Goal: Information Seeking & Learning: Learn about a topic

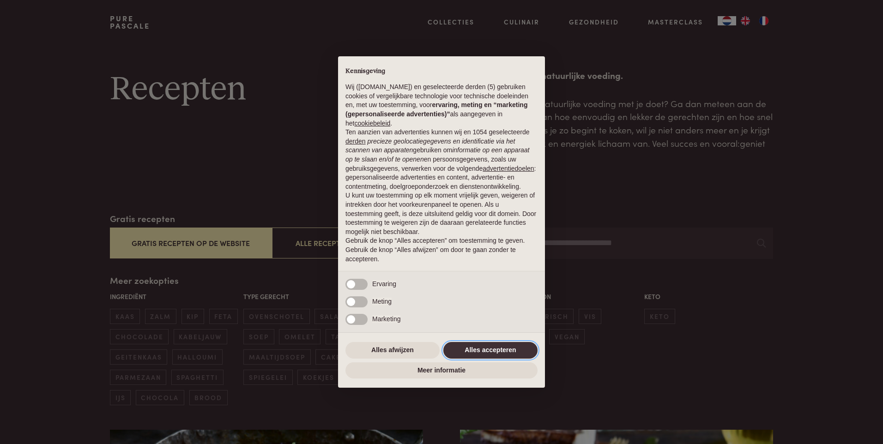
click at [489, 353] on button "Alles accepteren" at bounding box center [490, 350] width 94 height 17
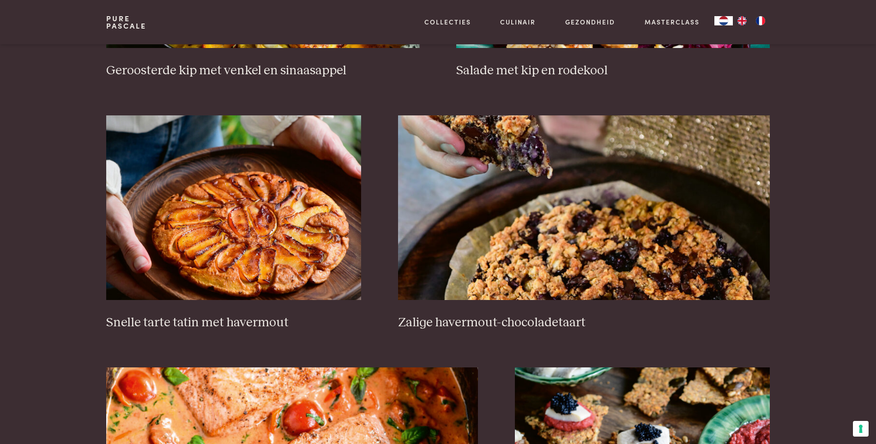
scroll to position [1570, 0]
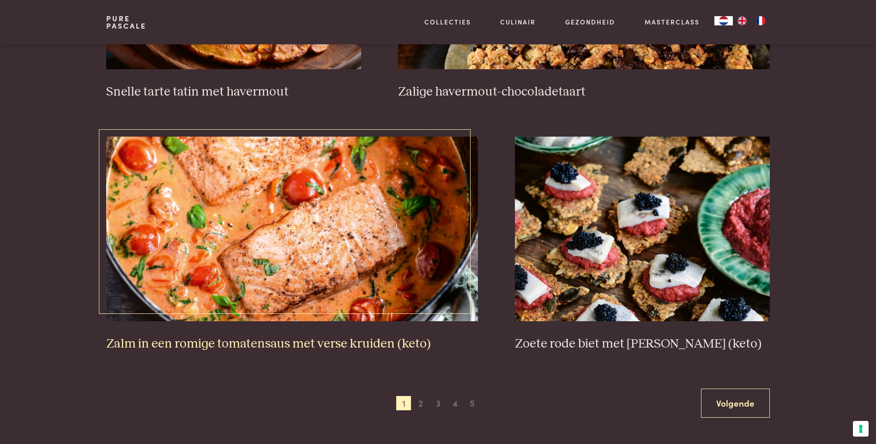
click at [345, 343] on h3 "Zalm in een romige tomatensaus met verse kruiden (keto)" at bounding box center [292, 344] width 372 height 16
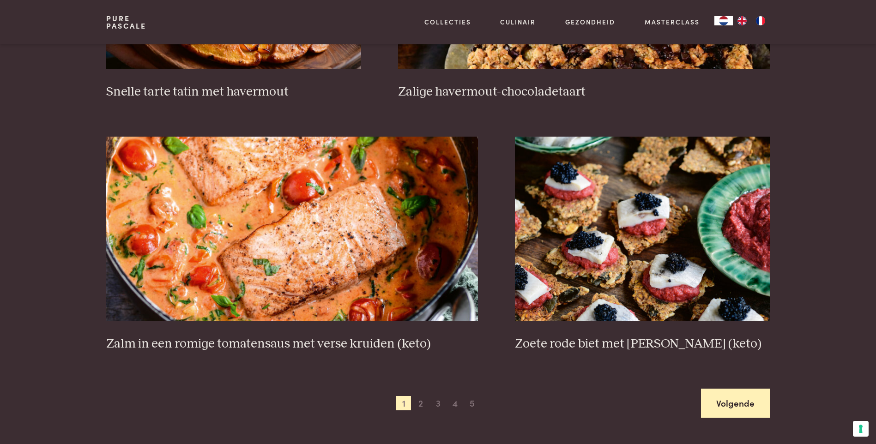
click at [723, 405] on link "Volgende" at bounding box center [735, 403] width 69 height 29
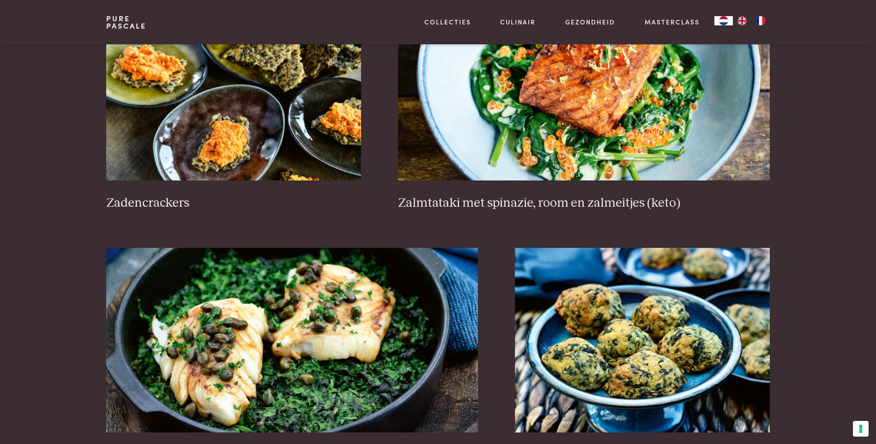
scroll to position [1690, 0]
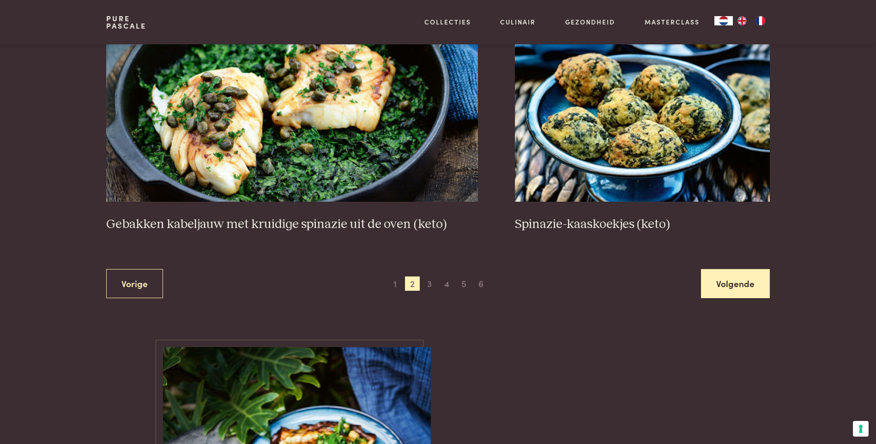
click at [719, 282] on link "Volgende" at bounding box center [735, 283] width 69 height 29
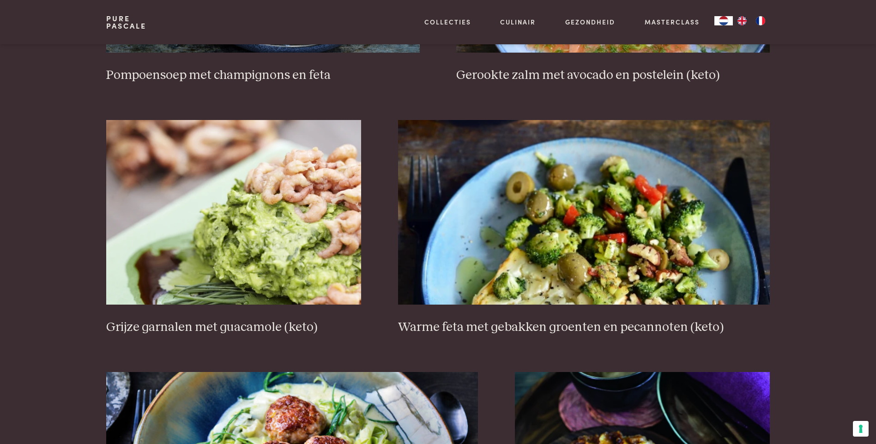
scroll to position [1598, 0]
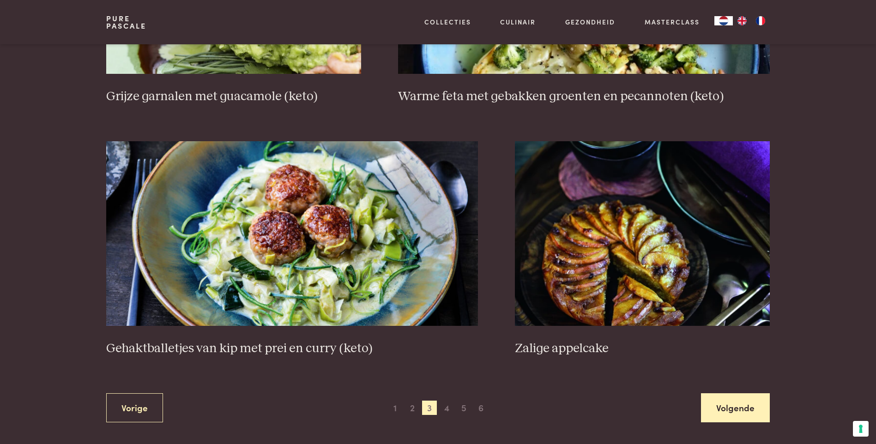
click at [724, 411] on link "Volgende" at bounding box center [735, 408] width 69 height 29
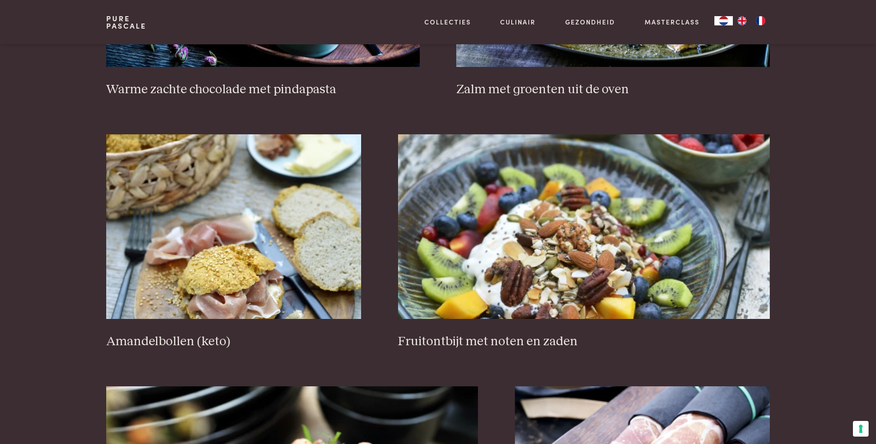
scroll to position [1598, 0]
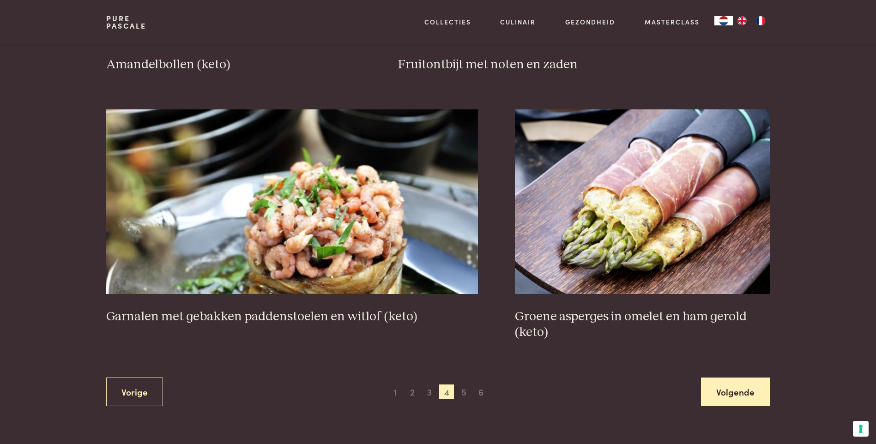
click at [727, 393] on link "Volgende" at bounding box center [735, 392] width 69 height 29
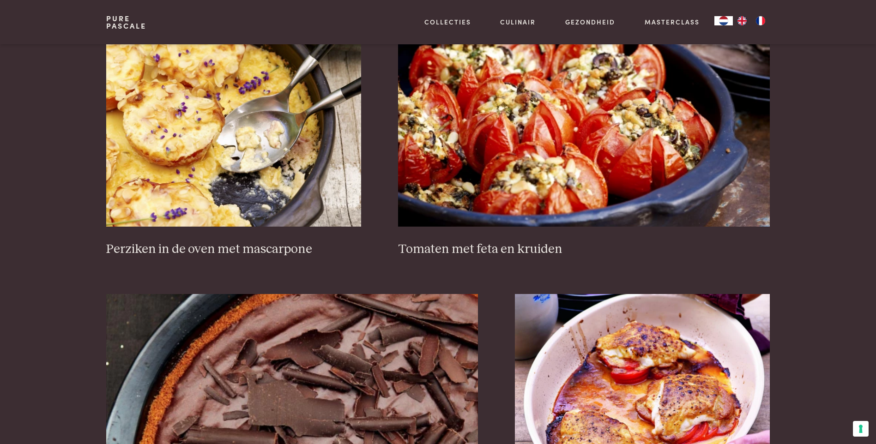
scroll to position [1690, 0]
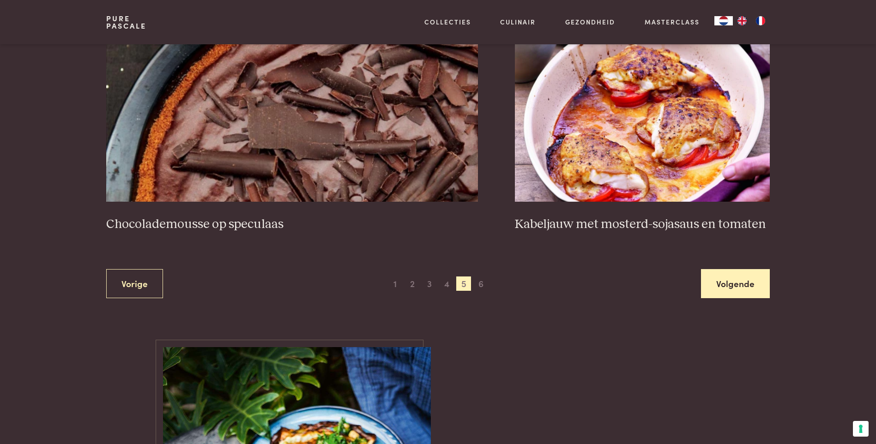
click at [739, 287] on link "Volgende" at bounding box center [735, 283] width 69 height 29
